Goal: Task Accomplishment & Management: Use online tool/utility

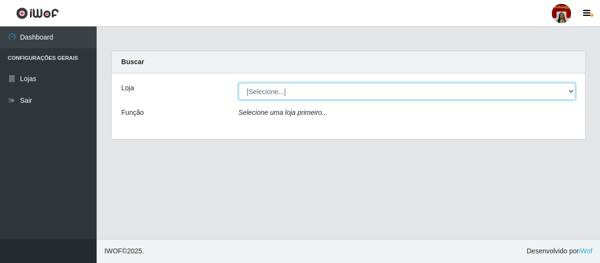
click at [278, 86] on select "[Selecione...] Mar Vermelho - Loja 04" at bounding box center [407, 91] width 337 height 17
select select "251"
click at [239, 83] on select "[Selecione...] Mar Vermelho - Loja 04" at bounding box center [407, 91] width 337 height 17
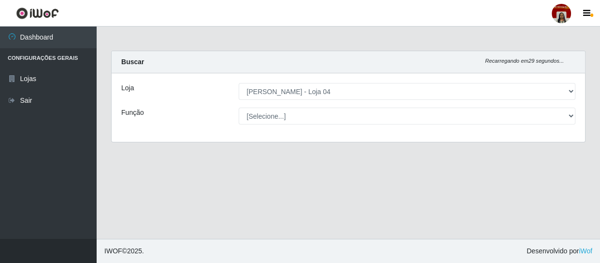
click at [288, 114] on select "[Selecione...] ASG ASG + ASG ++ Auxiliar de Depósito Auxiliar de Depósito + Aux…" at bounding box center [407, 116] width 337 height 17
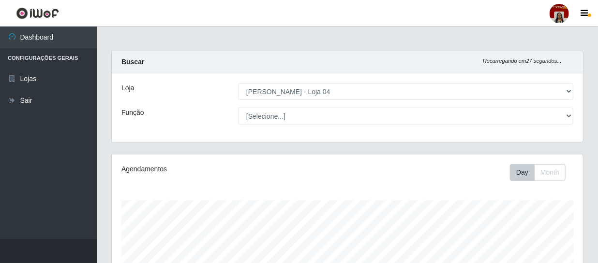
scroll to position [201, 471]
select select "22"
click at [238, 108] on select "[Selecione...] ASG ASG + ASG ++ Auxiliar de Depósito Auxiliar de Depósito + Aux…" at bounding box center [405, 116] width 335 height 17
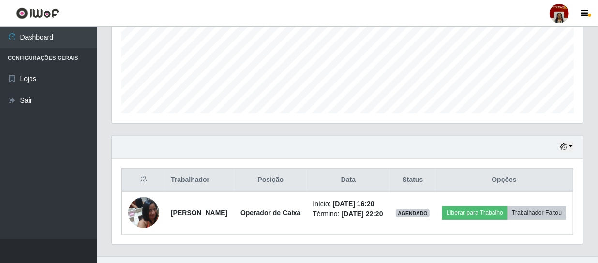
scroll to position [256, 0]
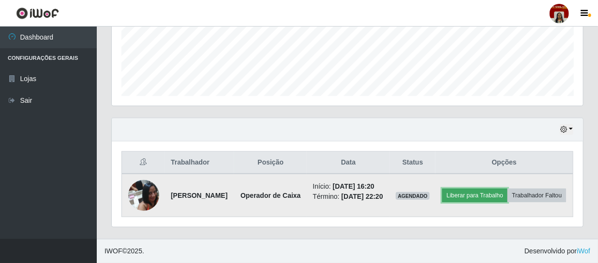
click at [507, 189] on button "Liberar para Trabalho" at bounding box center [474, 196] width 65 height 14
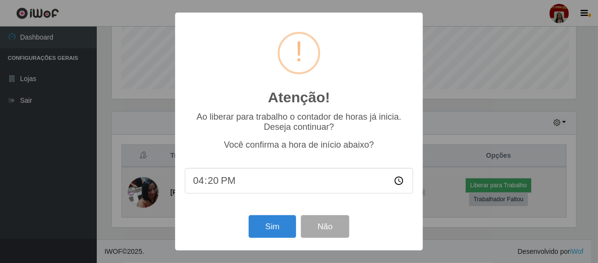
scroll to position [201, 467]
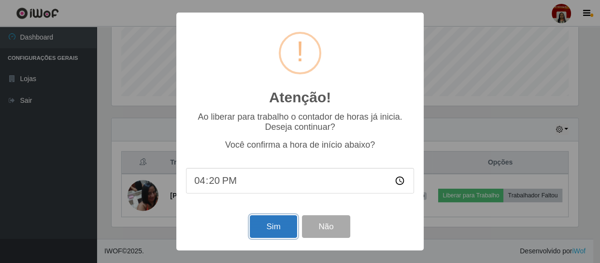
click at [283, 223] on button "Sim" at bounding box center [273, 227] width 47 height 23
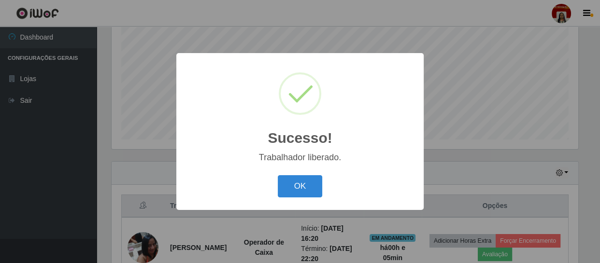
click at [278, 176] on button "OK" at bounding box center [300, 187] width 45 height 23
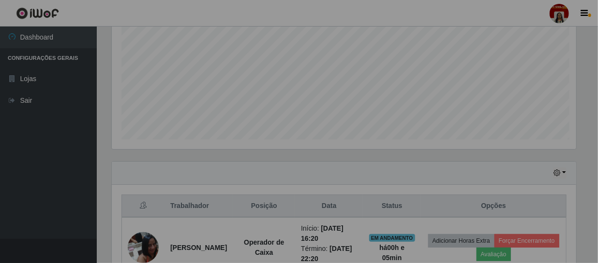
scroll to position [201, 471]
